Goal: Task Accomplishment & Management: Manage account settings

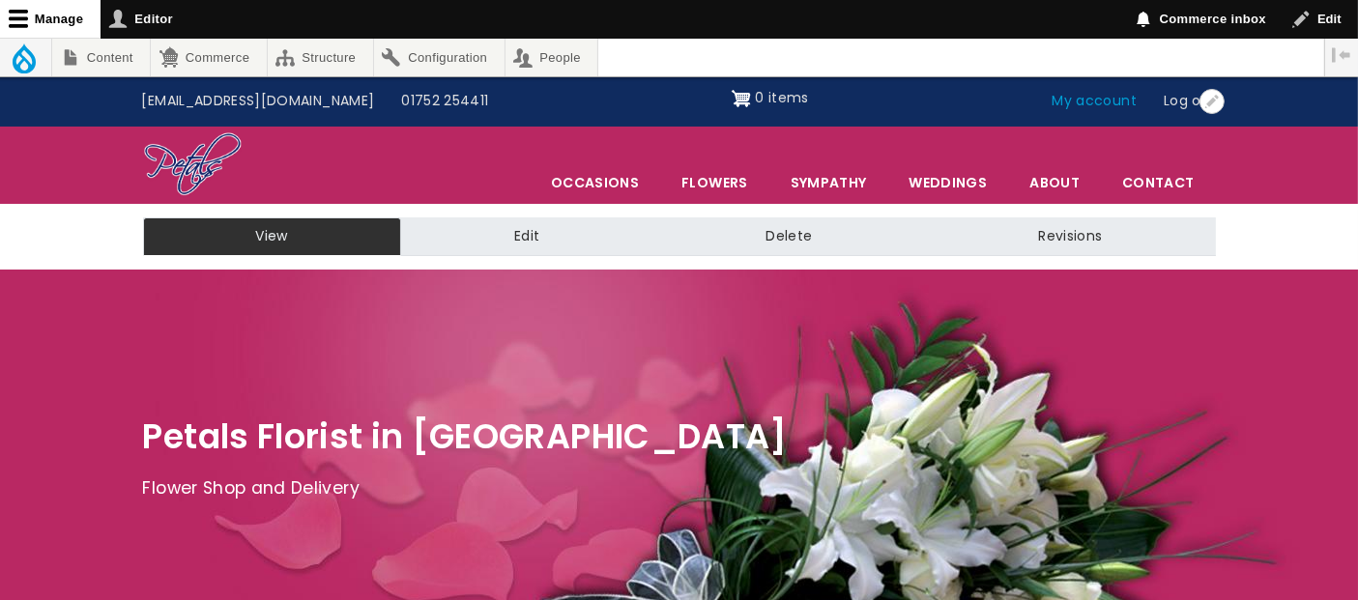
click at [1114, 99] on link "My account" at bounding box center [1095, 101] width 112 height 37
click at [1126, 105] on link "My account" at bounding box center [1095, 101] width 112 height 37
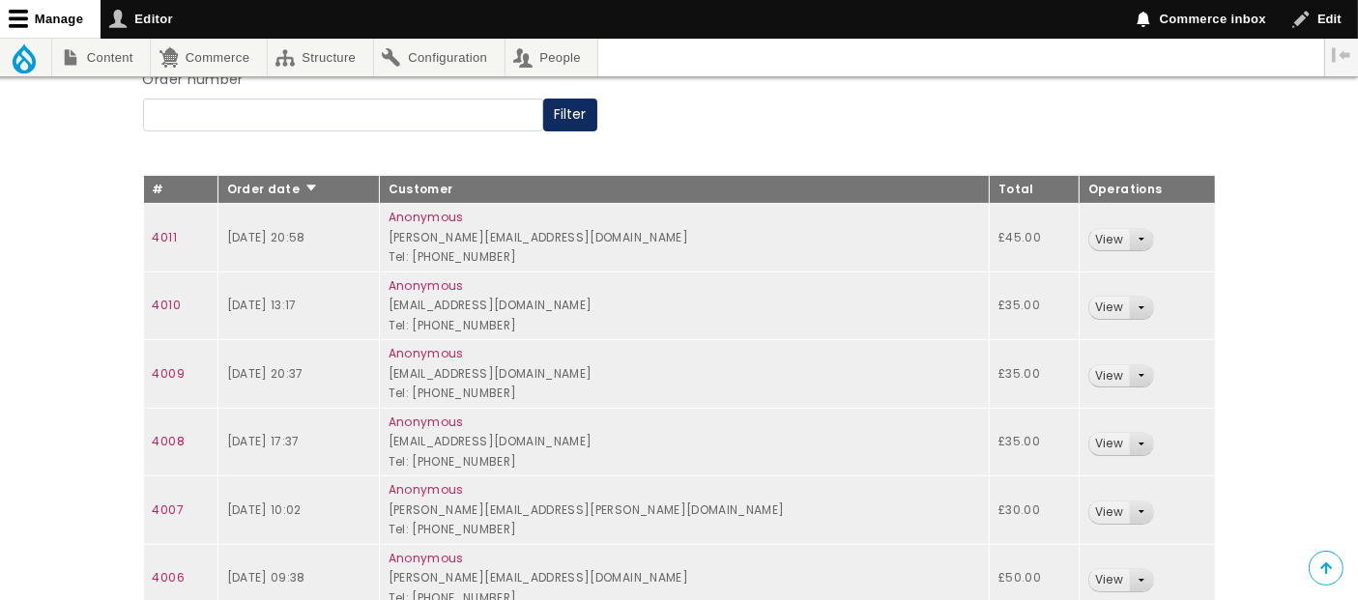
scroll to position [322, 0]
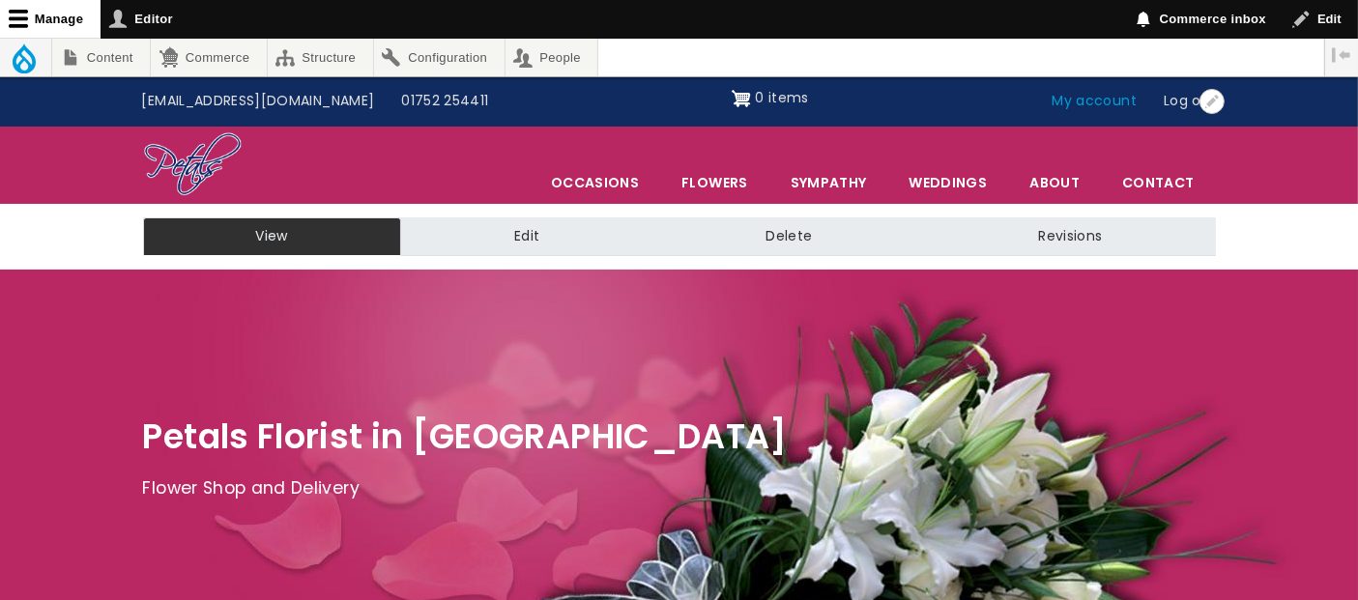
click at [1088, 101] on link "My account" at bounding box center [1095, 101] width 112 height 37
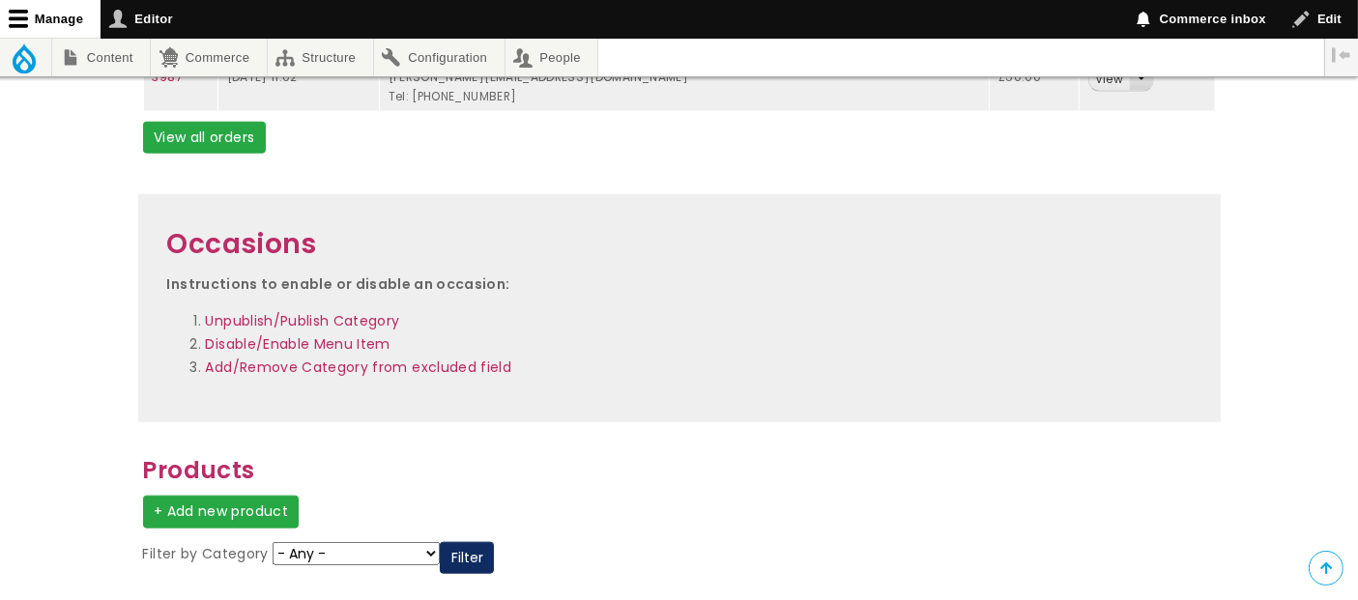
scroll to position [2010, 0]
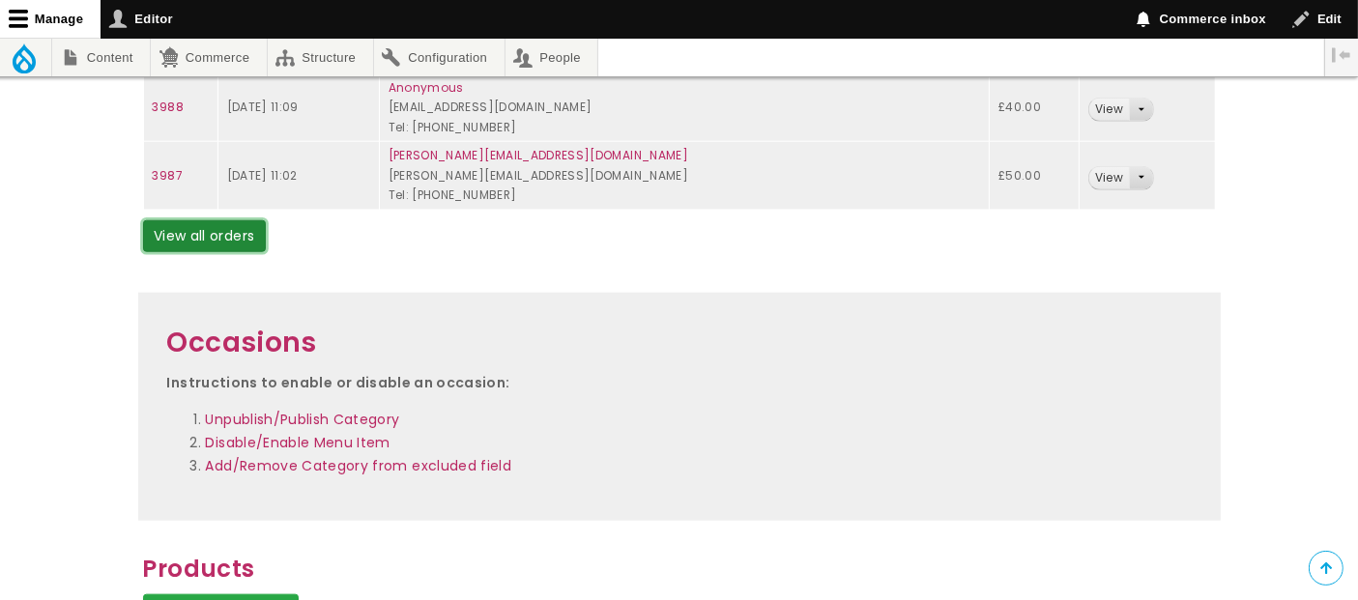
click at [233, 230] on link "View all orders" at bounding box center [204, 236] width 123 height 33
